Goal: Task Accomplishment & Management: Complete application form

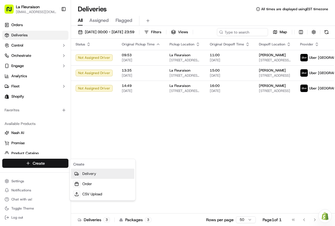
click at [94, 173] on link "Delivery" at bounding box center [102, 173] width 63 height 10
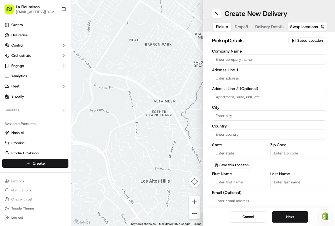
click at [307, 27] on span "Swap locations" at bounding box center [304, 27] width 28 height 6
click at [304, 27] on span "Swap locations" at bounding box center [304, 27] width 28 height 6
click at [308, 38] on span "Saved Location" at bounding box center [310, 40] width 26 height 5
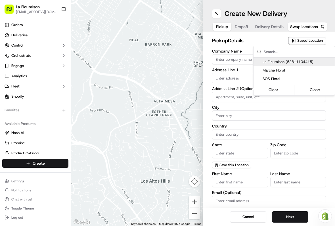
click at [290, 59] on div "La Fleuraison (52811104415)" at bounding box center [293, 62] width 81 height 9
type input "La Fleuraison"
type input "Montréal"
type input "CA"
type input "QC"
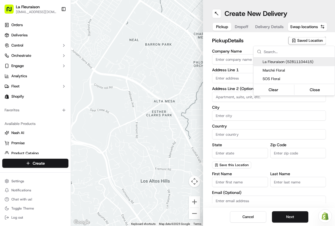
type input "H3H 1M4"
type input "+1 514 937 5797"
type textarea "La Fleuraison"
type input "1970 Rue Sainte-Catherine"
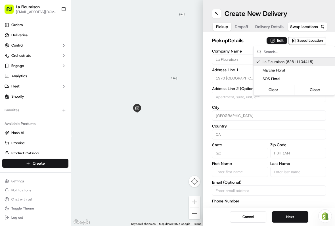
click at [318, 90] on button "Close" at bounding box center [314, 90] width 39 height 8
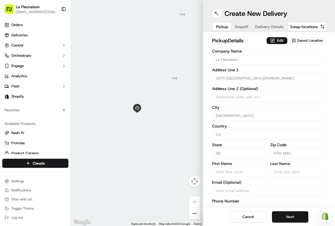
click at [292, 217] on button "Next" at bounding box center [290, 216] width 36 height 11
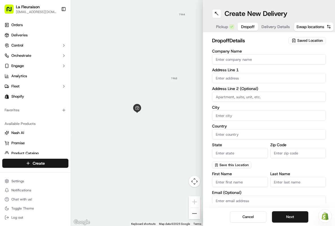
click at [235, 77] on input "text" at bounding box center [269, 78] width 114 height 10
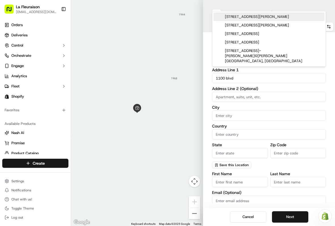
click at [268, 20] on div "1100 René-Lévesque Boulevard West, Montreal, QC, Canada" at bounding box center [268, 16] width 111 height 9
type input "1100 Boul. René-Lévesque O, Montréal, QC H3B 4N4, Canada"
type input "Montréal"
type input "Canada"
type input "QC"
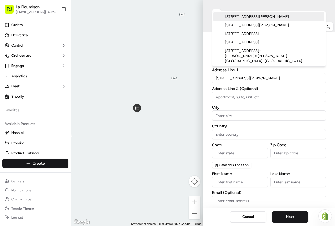
type input "H3B 4N4"
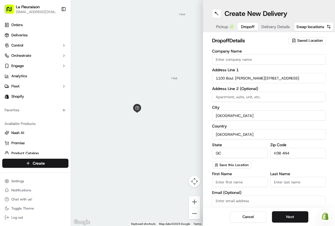
type input "1100 Boulevard René-Lévesque Ouest"
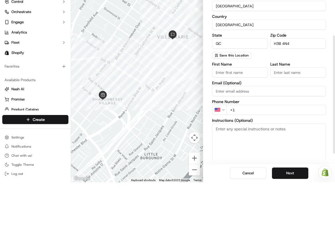
scroll to position [67, 0]
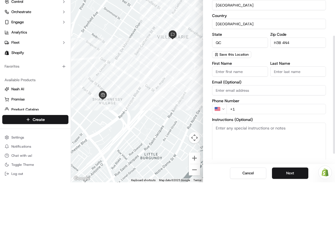
type input "Suite 2000"
click at [234, 110] on input "First Name" at bounding box center [240, 115] width 56 height 10
type input "Cindy"
click at [281, 110] on input "Last Name" at bounding box center [298, 115] width 56 height 10
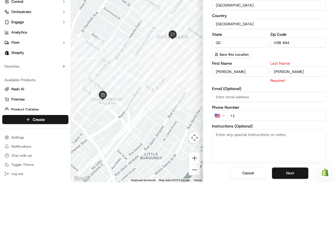
type input "Dubé"
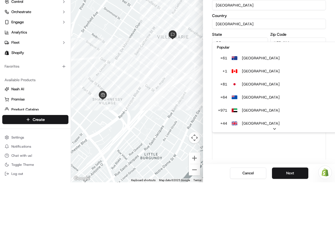
scroll to position [24, 0]
click at [219, 149] on div "+ 971 United Arab Emirates United Arab Emirates" at bounding box center [249, 154] width 66 height 10
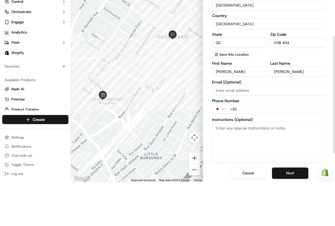
click at [248, 124] on label "Email (Optional)" at bounding box center [269, 126] width 114 height 4
click at [248, 129] on input "Email (Optional)" at bounding box center [269, 134] width 114 height 10
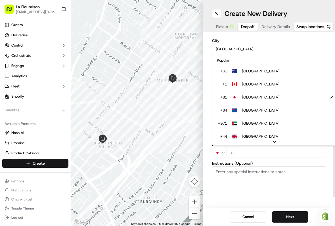
click at [249, 83] on input "QC" at bounding box center [240, 86] width 56 height 10
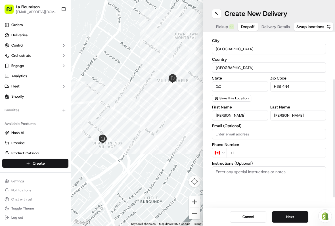
click at [242, 153] on input "+1" at bounding box center [275, 152] width 99 height 10
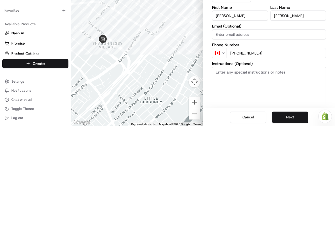
type input "+1 514 871 2800"
click at [291, 211] on button "Next" at bounding box center [290, 216] width 36 height 11
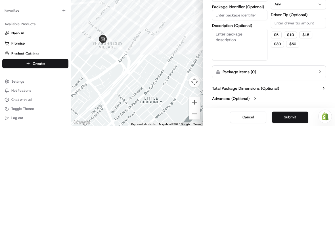
scroll to position [12, 0]
click at [261, 27] on html "La Fleuraison lafleuraison@gmail.com Toggle Sidebar Orders Deliveries Control O…" at bounding box center [167, 113] width 335 height 226
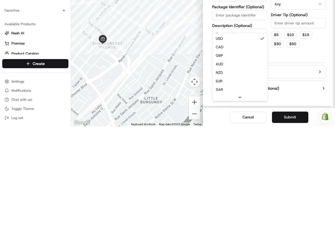
click at [262, 28] on html "La Fleuraison lafleuraison@gmail.com Toggle Sidebar Orders Deliveries Control O…" at bounding box center [167, 113] width 335 height 226
click at [261, 28] on html "La Fleuraison lafleuraison@gmail.com Toggle Sidebar Orders Deliveries Control O…" at bounding box center [167, 113] width 335 height 226
click at [234, 193] on div at bounding box center [239, 196] width 55 height 7
click at [234, 45] on html "La Fleuraison lafleuraison@gmail.com Toggle Sidebar Orders Deliveries Control O…" at bounding box center [167, 113] width 335 height 226
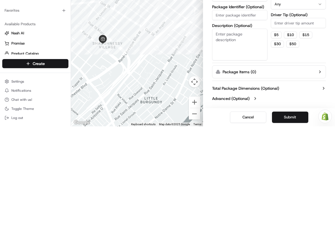
click at [234, 91] on input "Package Value" at bounding box center [239, 96] width 55 height 10
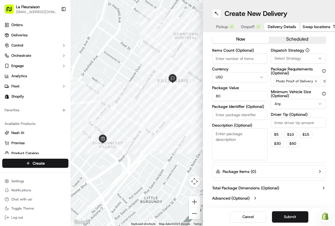
type input "80"
click at [287, 214] on button "Submit" at bounding box center [290, 216] width 36 height 11
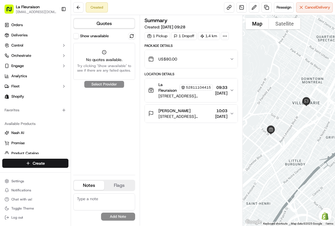
click at [79, 8] on button at bounding box center [78, 7] width 10 height 10
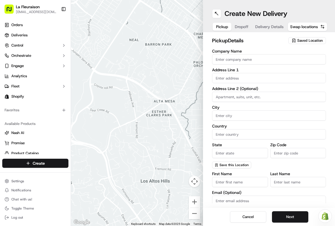
click at [307, 41] on span "Saved Location" at bounding box center [310, 40] width 26 height 5
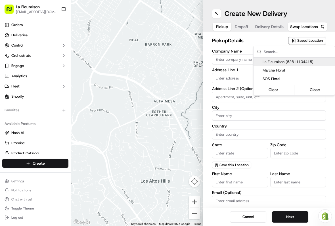
click at [280, 62] on span "La Fleuraison (52811104415)" at bounding box center [297, 61] width 70 height 5
type input "La Fleuraison"
type input "Montréal"
type input "CA"
type input "QC"
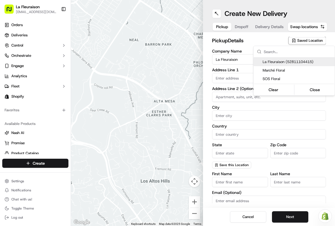
type input "H3H 1M4"
type input "+1 514 937 5797"
type textarea "La Fleuraison"
type input "1970 Rue Sainte-Catherine"
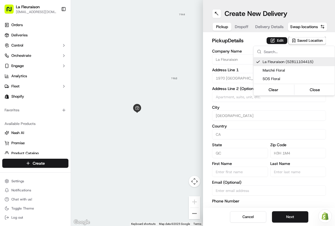
click at [311, 92] on button "Close" at bounding box center [314, 90] width 39 height 8
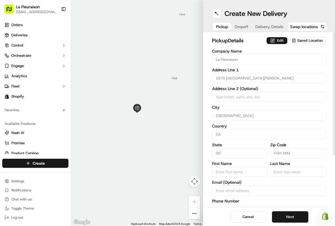
click at [31, 35] on link "Deliveries" at bounding box center [35, 35] width 66 height 9
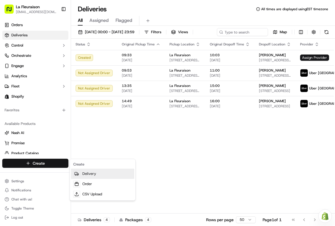
click at [93, 175] on link "Delivery" at bounding box center [102, 173] width 63 height 10
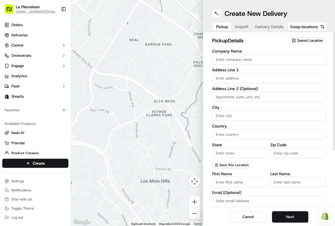
click at [317, 38] on span "Saved Location" at bounding box center [310, 40] width 26 height 5
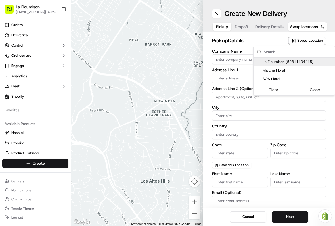
click at [310, 62] on span "La Fleuraison (52811104415)" at bounding box center [297, 61] width 70 height 5
type input "La Fleuraison"
type input "Montréal"
type input "CA"
type input "QC"
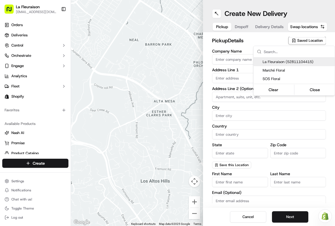
type input "H3H 1M4"
type input "+1 514 937 5797"
type textarea "La Fleuraison"
type input "1970 Rue Sainte-Catherine"
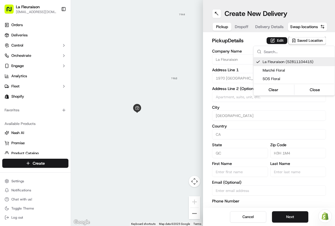
click at [318, 89] on button "Close" at bounding box center [314, 90] width 39 height 8
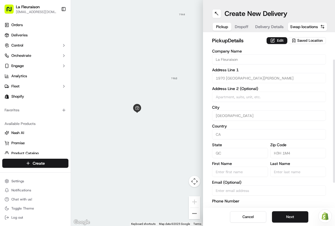
scroll to position [60, 0]
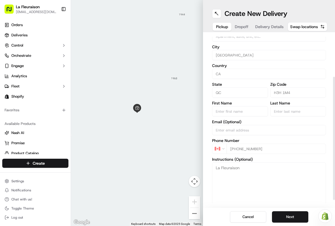
click at [292, 214] on button "Next" at bounding box center [290, 216] width 36 height 11
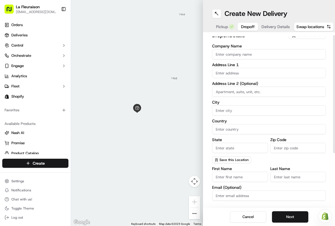
scroll to position [4, 0]
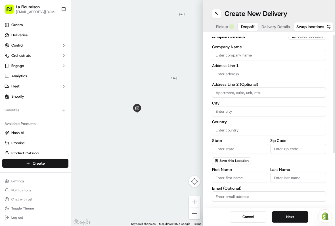
click at [262, 72] on input "text" at bounding box center [269, 74] width 114 height 10
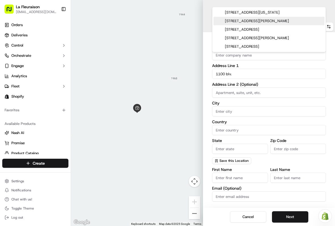
click at [282, 25] on div "1100 René-Lévesque Boulevard West, Montreal, QC, Canada" at bounding box center [268, 21] width 111 height 9
type input "1100 Boul. René-Lévesque O, Montréal, QC H3B 4N4, Canada"
type input "Montréal"
type input "Canada"
type input "QC"
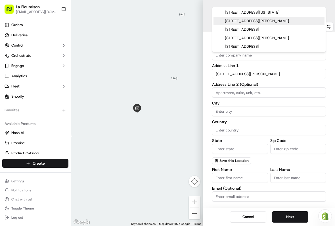
type input "H3B 4N4"
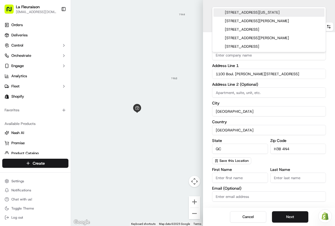
type input "1100 Boulevard René-Lévesque Ouest"
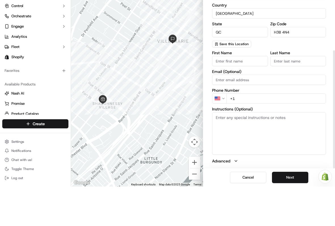
type input "2000"
click at [242, 95] on input "First Name" at bounding box center [240, 100] width 56 height 10
type input "Cindy"
click at [306, 95] on input "Last Name" at bounding box center [298, 100] width 56 height 10
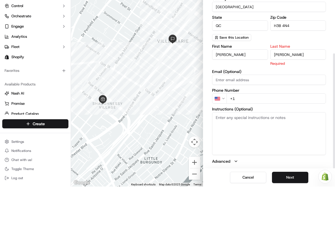
type input "Dubé"
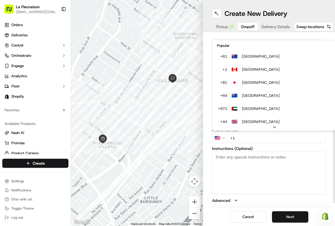
scroll to position [24, 0]
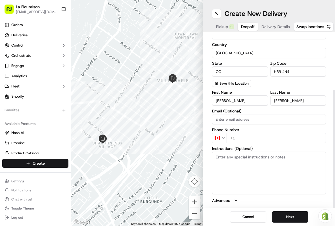
click at [261, 138] on input "+1" at bounding box center [275, 138] width 99 height 10
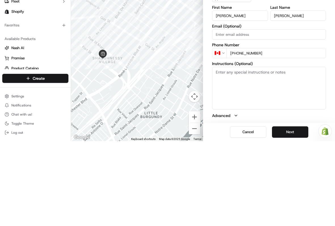
type input "+1 514 871 2800"
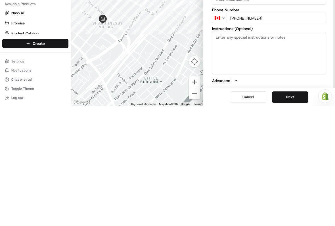
click at [297, 211] on button "Next" at bounding box center [290, 216] width 36 height 11
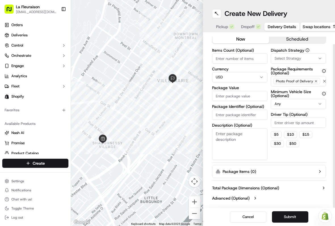
scroll to position [12, 0]
click at [237, 77] on html "La Fleuraison lafleuraison@gmail.com Toggle Sidebar Orders Deliveries Control O…" at bounding box center [167, 113] width 335 height 226
click at [256, 97] on input "Package Value" at bounding box center [239, 96] width 55 height 10
type input "80"
click at [290, 215] on button "Submit" at bounding box center [290, 216] width 36 height 11
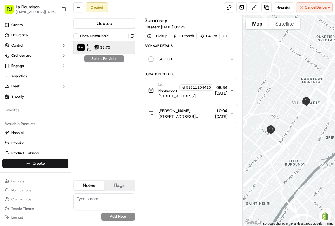
click at [81, 45] on img at bounding box center [80, 47] width 7 height 7
click at [113, 60] on button "Assign Provider" at bounding box center [104, 58] width 40 height 7
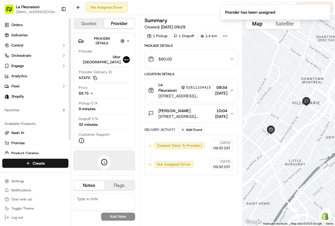
click at [40, 33] on link "Deliveries" at bounding box center [35, 35] width 66 height 9
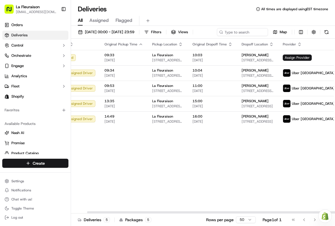
scroll to position [0, 17]
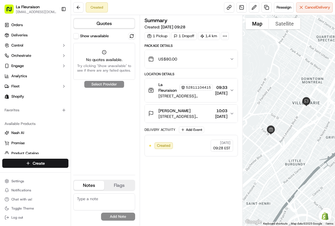
click at [325, 9] on span "Cancel Delivery" at bounding box center [317, 7] width 25 height 5
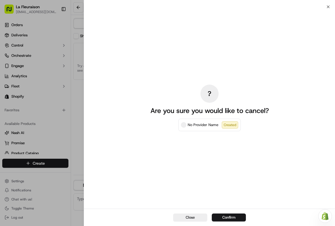
click at [234, 217] on button "Confirm" at bounding box center [229, 217] width 34 height 8
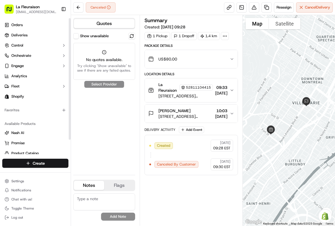
click at [20, 38] on link "Deliveries" at bounding box center [35, 35] width 66 height 9
